Goal: Information Seeking & Learning: Check status

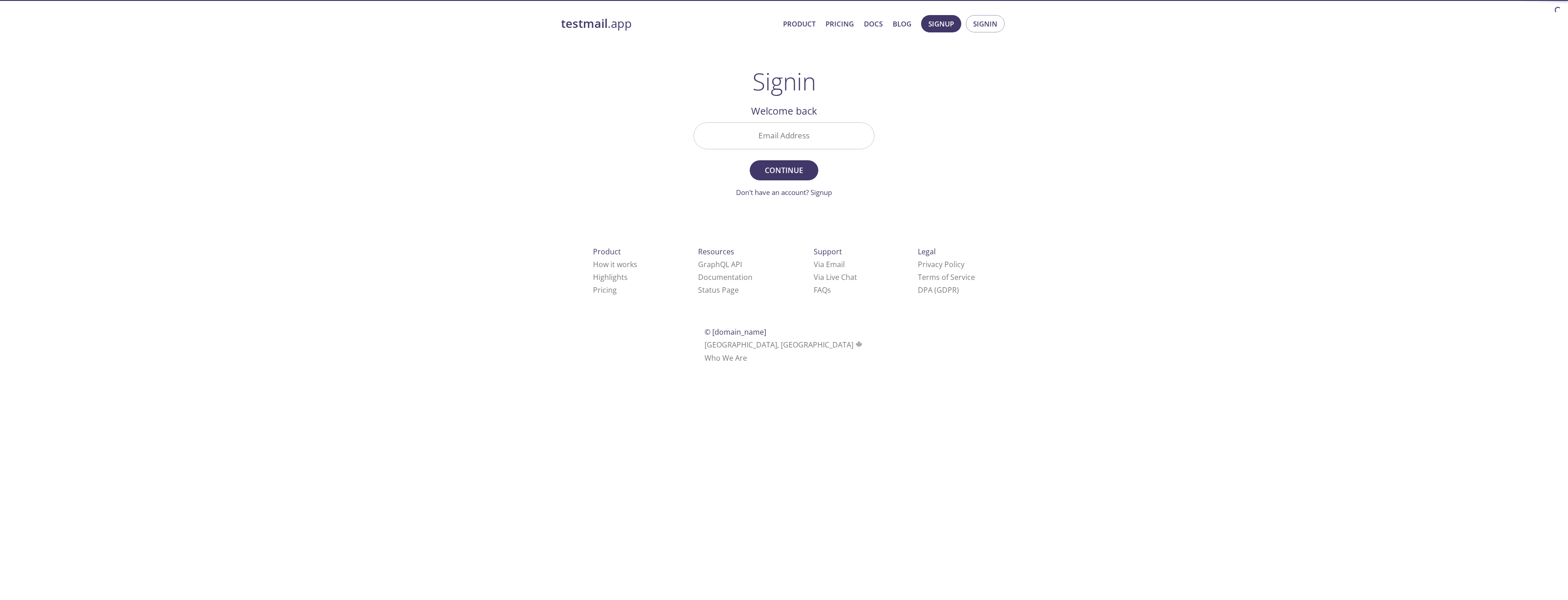
drag, startPoint x: 775, startPoint y: 134, endPoint x: 786, endPoint y: 146, distance: 16.3
click at [775, 134] on input "Email Address" at bounding box center [784, 136] width 180 height 26
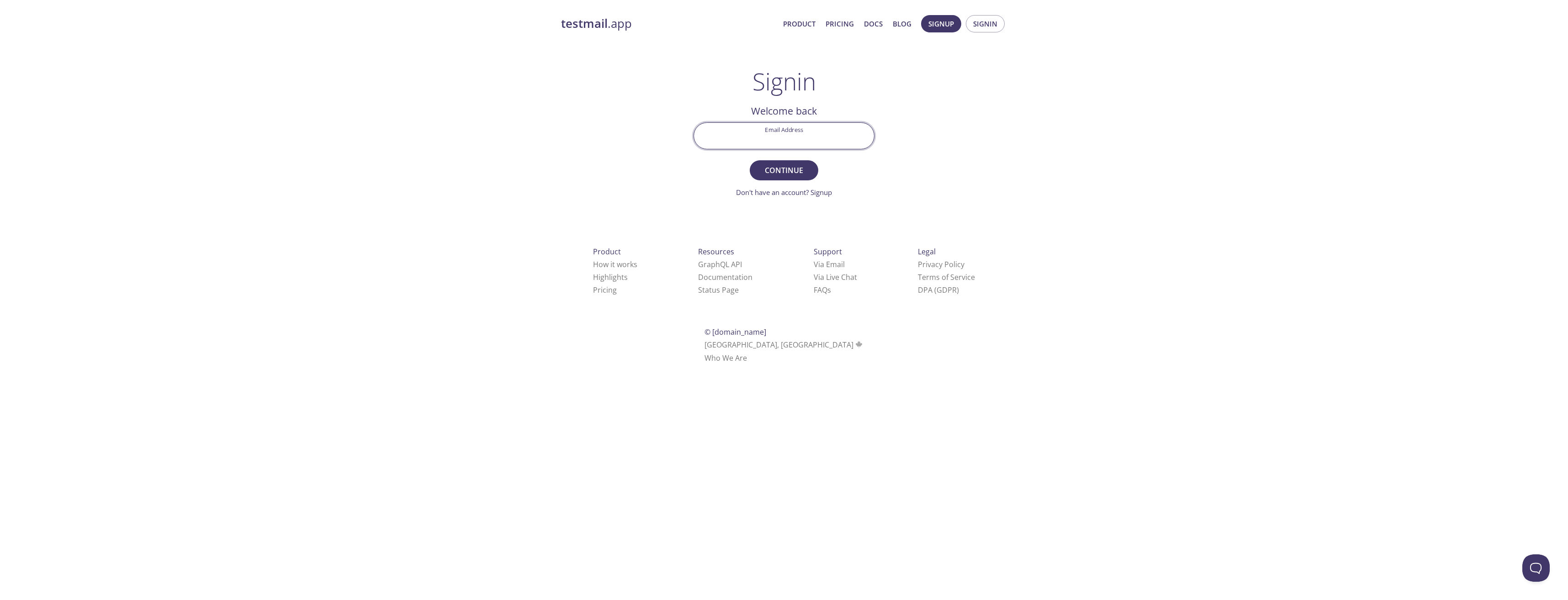
type input "[EMAIL_ADDRESS][PERSON_NAME][DOMAIN_NAME]"
click at [787, 172] on span "Continue" at bounding box center [784, 170] width 49 height 13
click at [763, 135] on input "Signin Security Code" at bounding box center [784, 136] width 180 height 26
paste input "C8XFAS4"
type input "C8XFAS4"
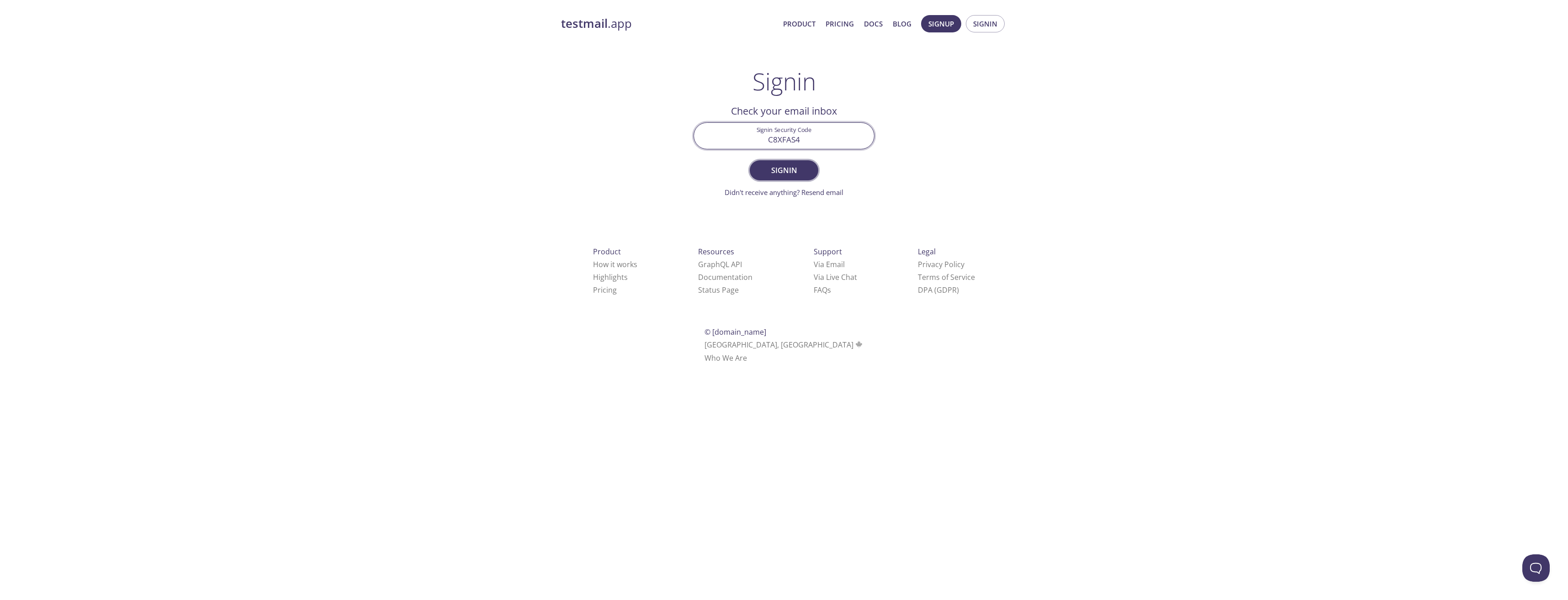
click at [786, 164] on span "Signin" at bounding box center [784, 170] width 49 height 13
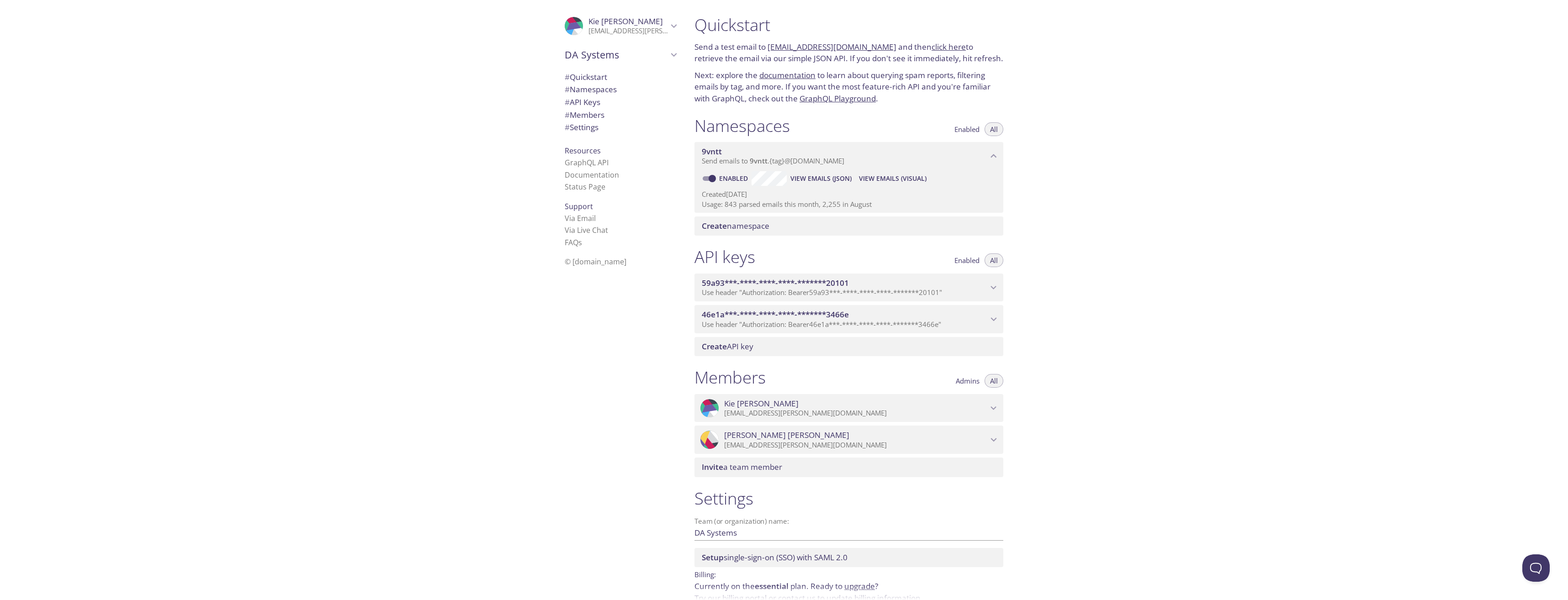
click at [827, 179] on span "View Emails (JSON)" at bounding box center [821, 179] width 61 height 11
click at [887, 178] on span "View Emails (Visual)" at bounding box center [892, 179] width 67 height 11
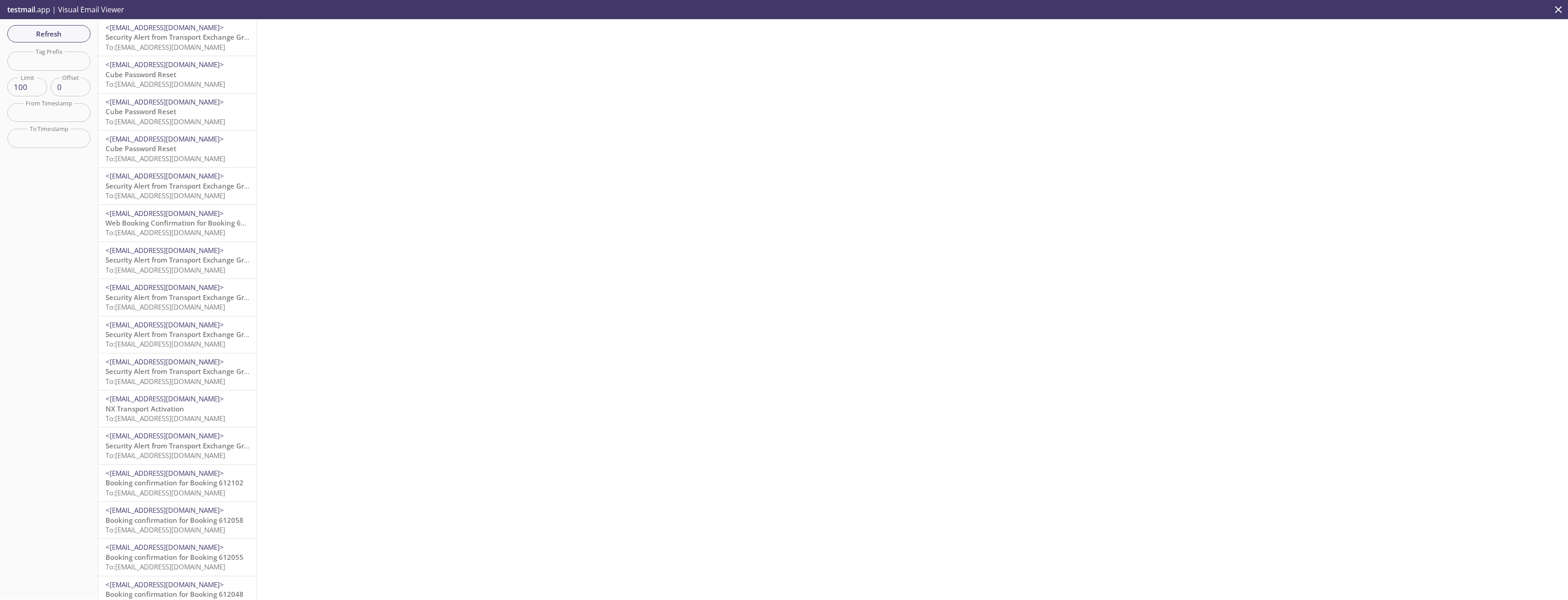
click at [181, 86] on span "To: [EMAIL_ADDRESS][DOMAIN_NAME]" at bounding box center [165, 84] width 119 height 9
click at [190, 46] on span "To: [EMAIL_ADDRESS][DOMAIN_NAME]" at bounding box center [165, 47] width 119 height 9
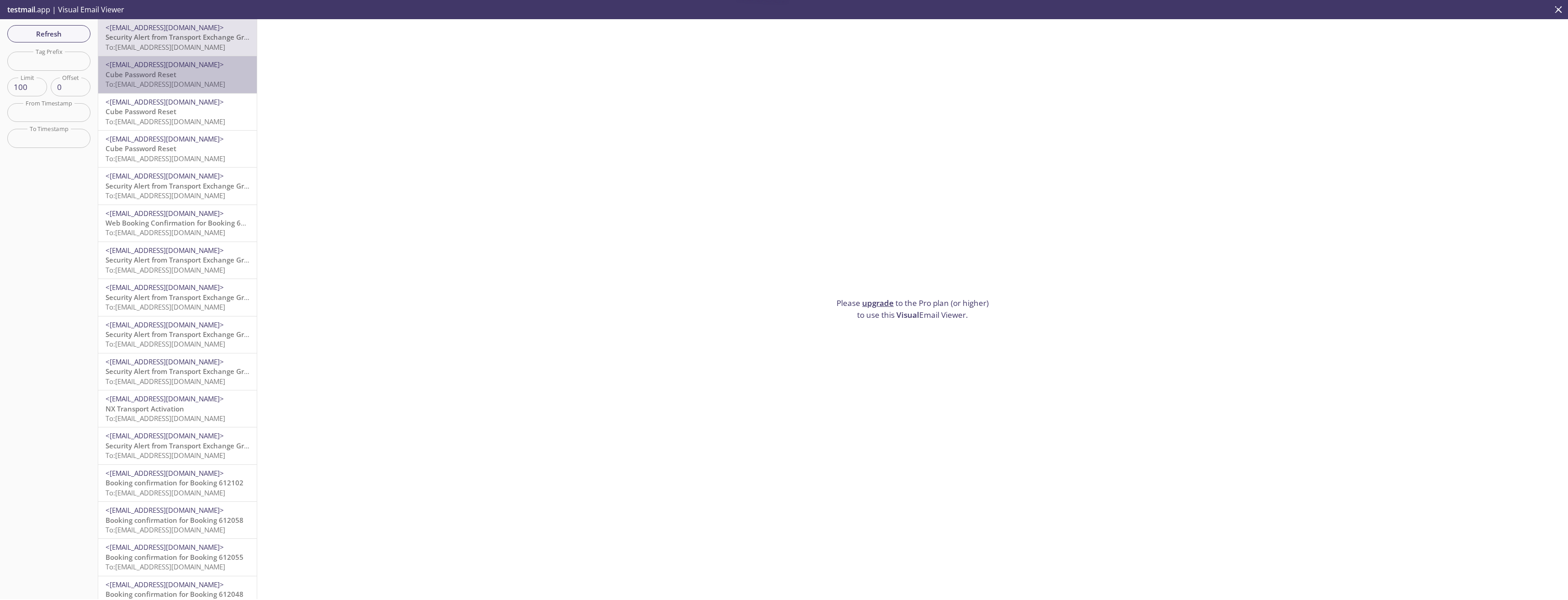
click at [203, 70] on p "Cube Password Reset To: [EMAIL_ADDRESS][DOMAIN_NAME]" at bounding box center [177, 80] width 144 height 20
click at [229, 115] on p "Cube Password Reset To: [EMAIL_ADDRESS][DOMAIN_NAME]" at bounding box center [177, 116] width 144 height 20
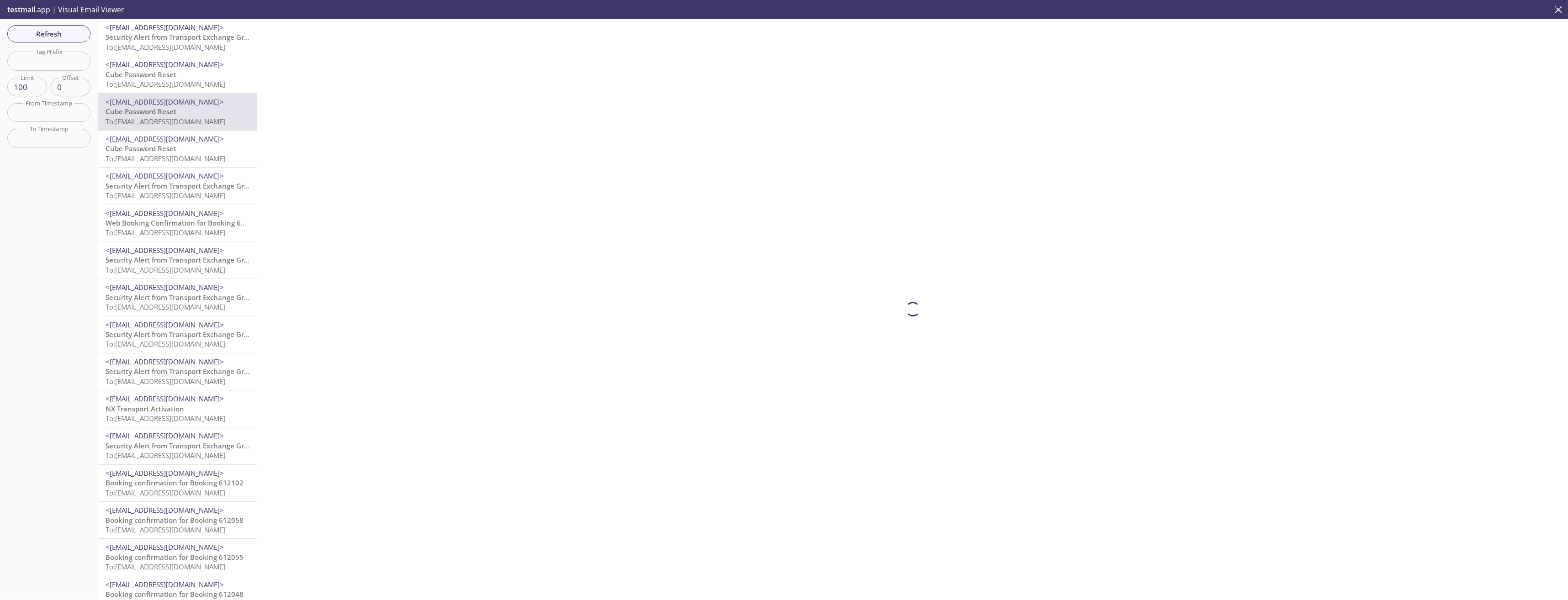
click at [200, 82] on span "To: [EMAIL_ADDRESS][DOMAIN_NAME]" at bounding box center [165, 84] width 119 height 9
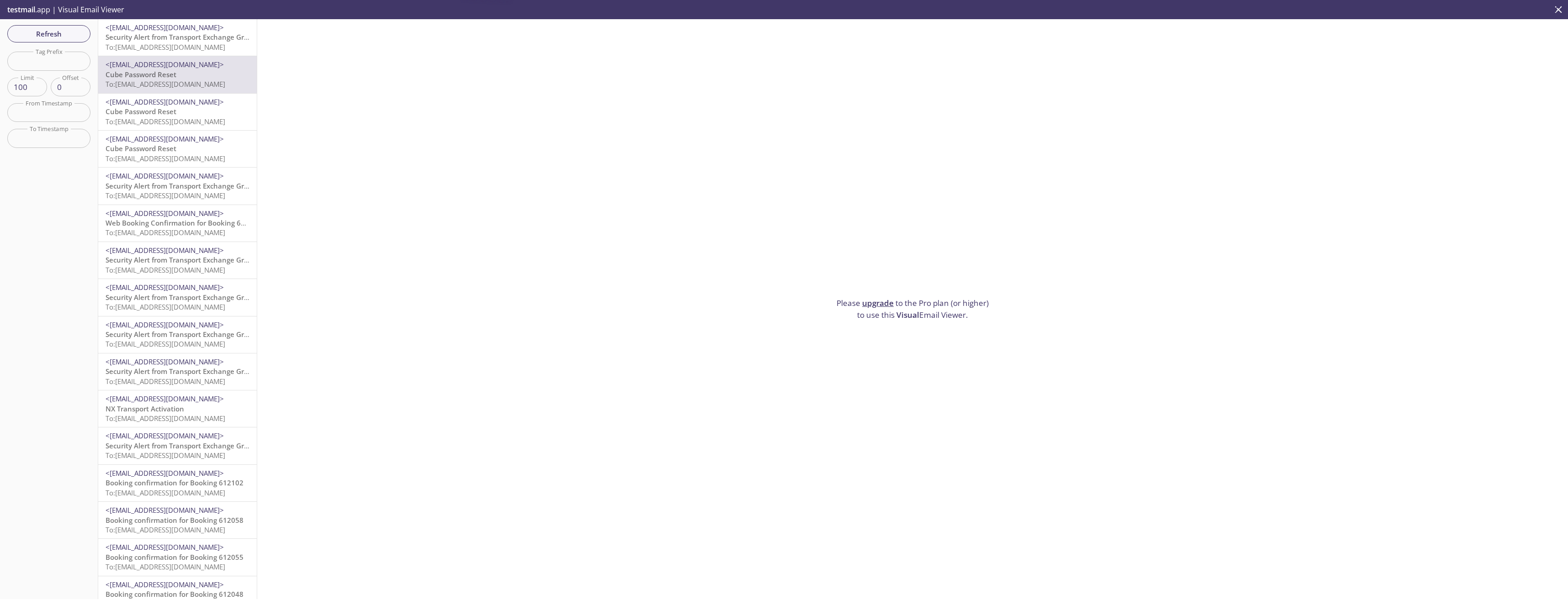
click at [194, 43] on span "To: [EMAIL_ADDRESS][DOMAIN_NAME]" at bounding box center [165, 47] width 119 height 9
